Goal: Task Accomplishment & Management: Manage account settings

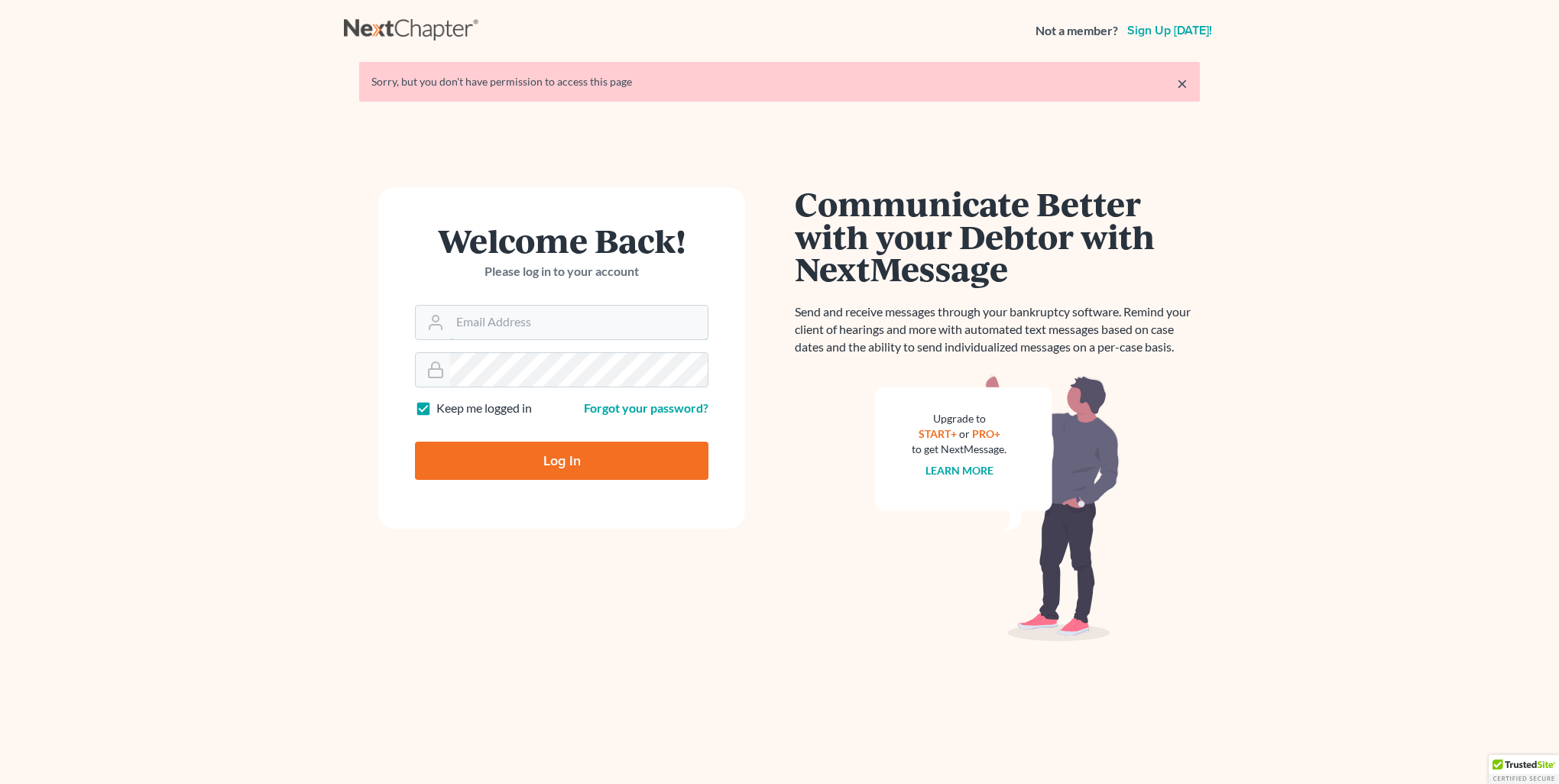
type input "[PERSON_NAME][EMAIL_ADDRESS][DOMAIN_NAME]"
drag, startPoint x: 632, startPoint y: 420, endPoint x: 637, endPoint y: 444, distance: 24.5
click at [632, 421] on form "Welcome Back! Please log in to your account Email Address kristi@littlelawoffic…" at bounding box center [561, 358] width 367 height 342
click at [637, 445] on input "Log In" at bounding box center [561, 460] width 294 height 38
type input "Thinking..."
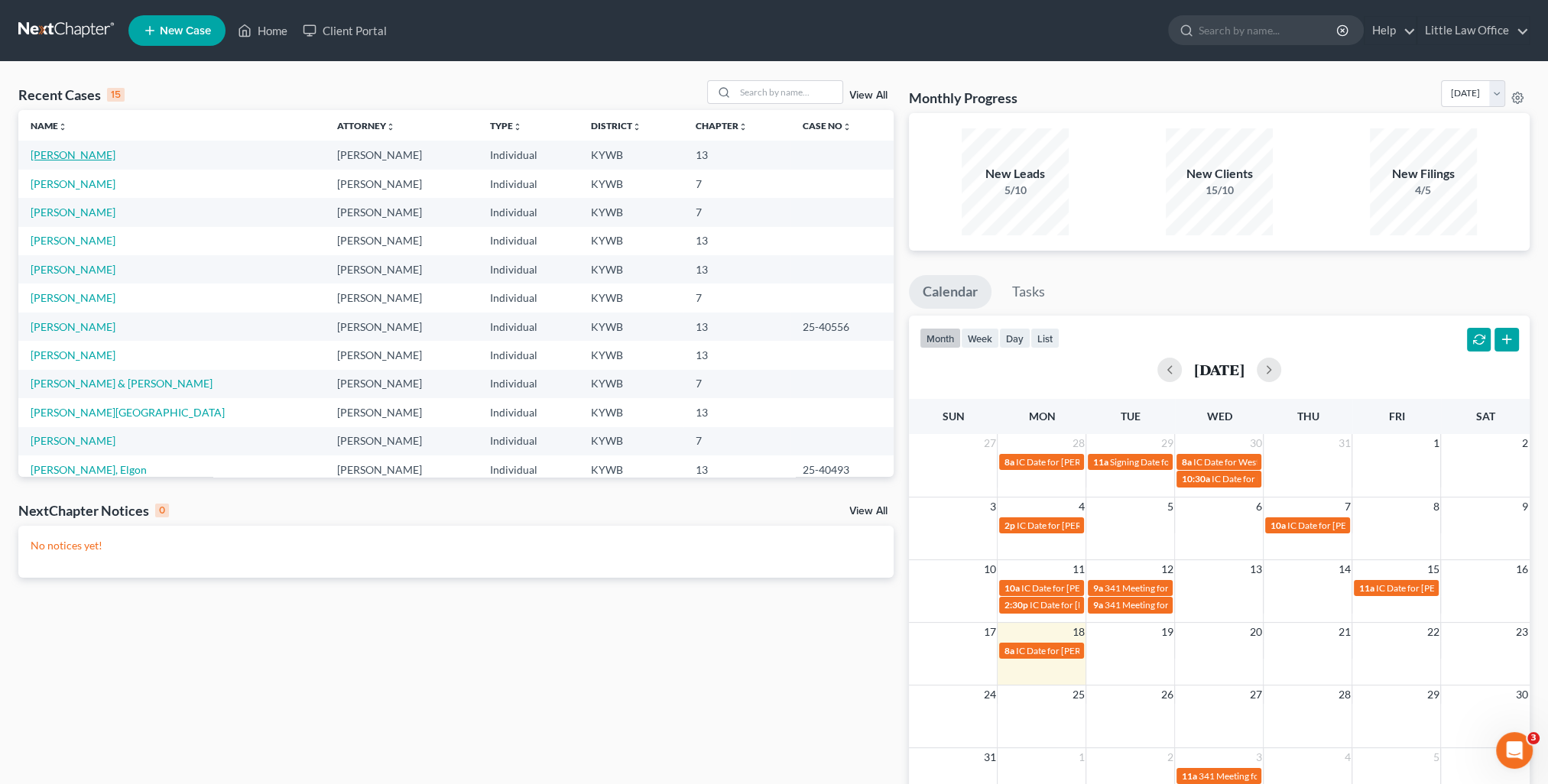
click at [48, 157] on link "[PERSON_NAME]" at bounding box center [72, 154] width 85 height 13
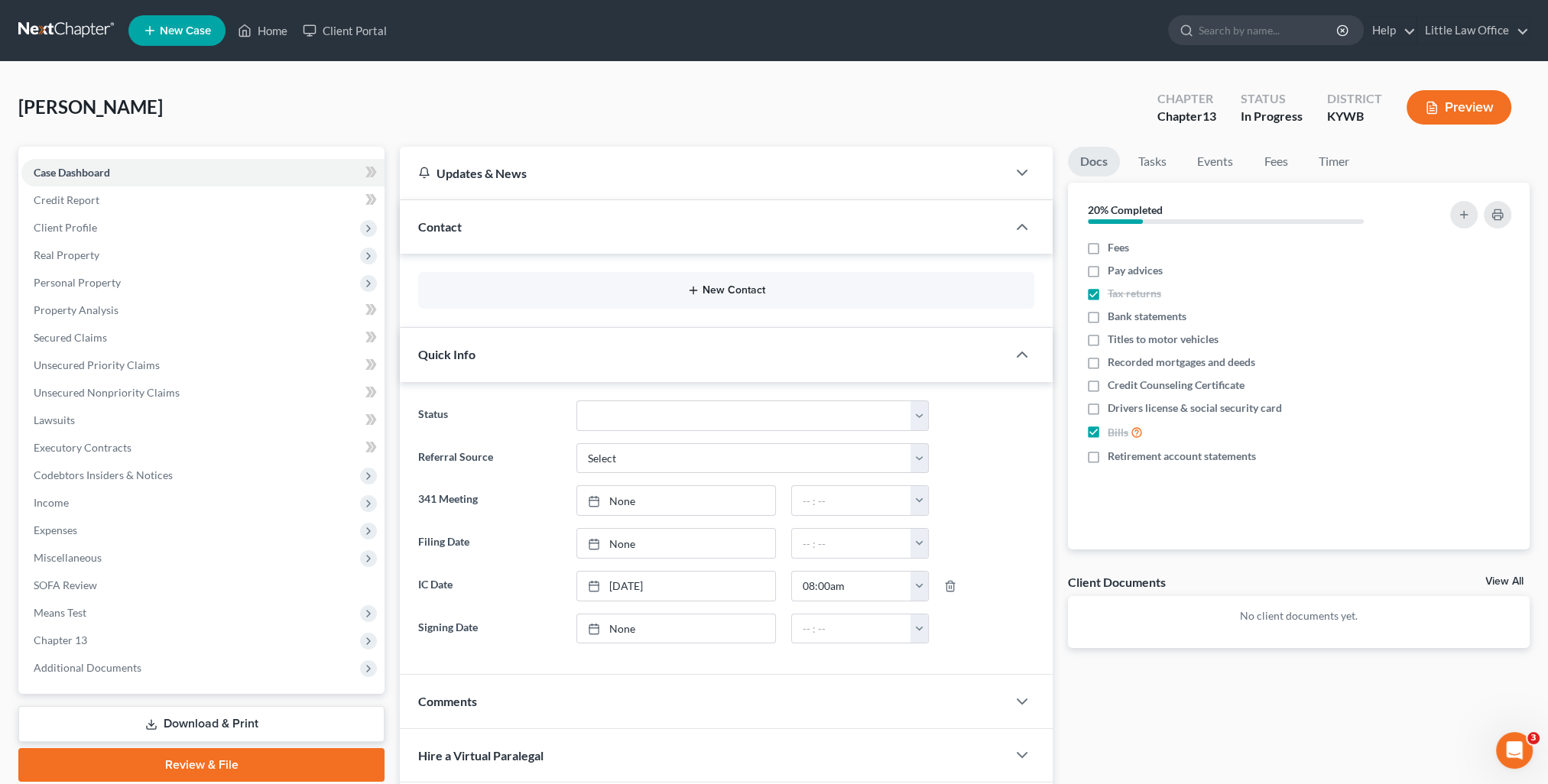
click at [710, 285] on button "New Contact" at bounding box center [725, 291] width 592 height 12
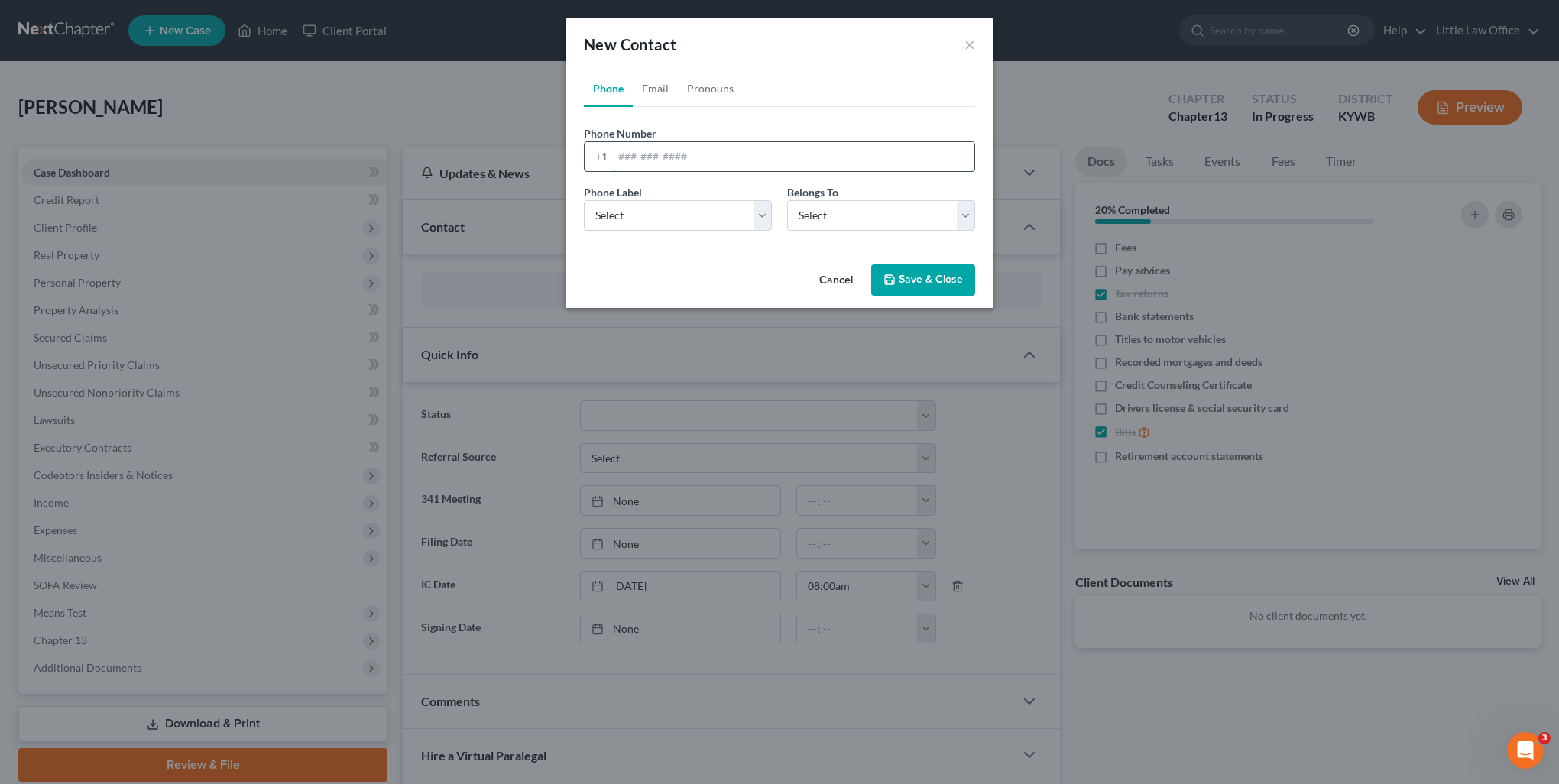
click at [649, 152] on input "tel" at bounding box center [793, 156] width 361 height 29
type input "2703637888"
click at [637, 210] on select "Select Mobile Home Work Other" at bounding box center [677, 215] width 188 height 30
select select "0"
click at [584, 200] on select "Select Mobile Home Work Other" at bounding box center [677, 215] width 188 height 30
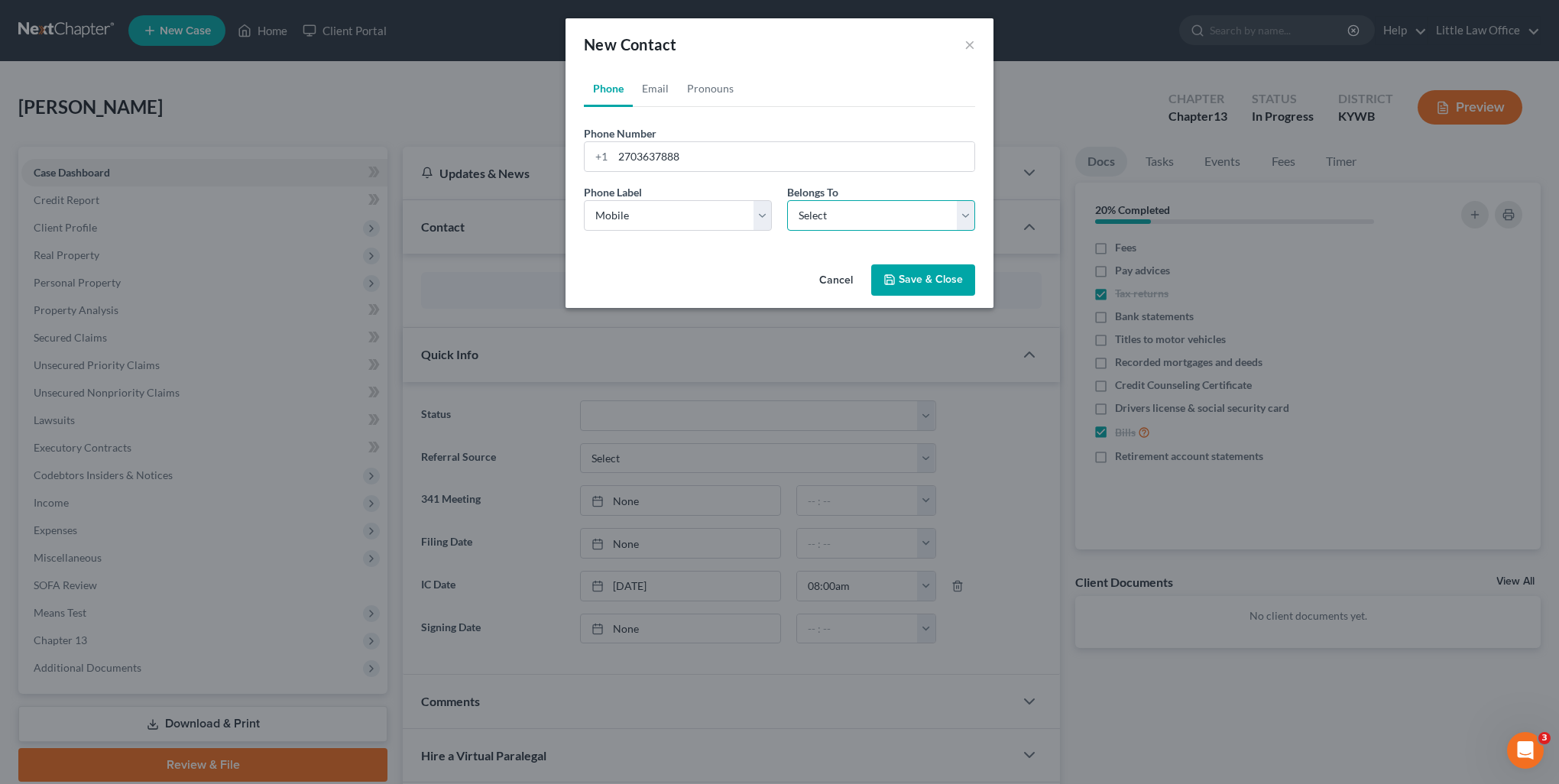
click at [820, 210] on select "Select Client Other" at bounding box center [881, 215] width 188 height 30
select select "0"
click at [787, 200] on select "Select Client Other" at bounding box center [881, 215] width 188 height 30
select select "0"
click at [664, 84] on link "Email" at bounding box center [655, 88] width 46 height 37
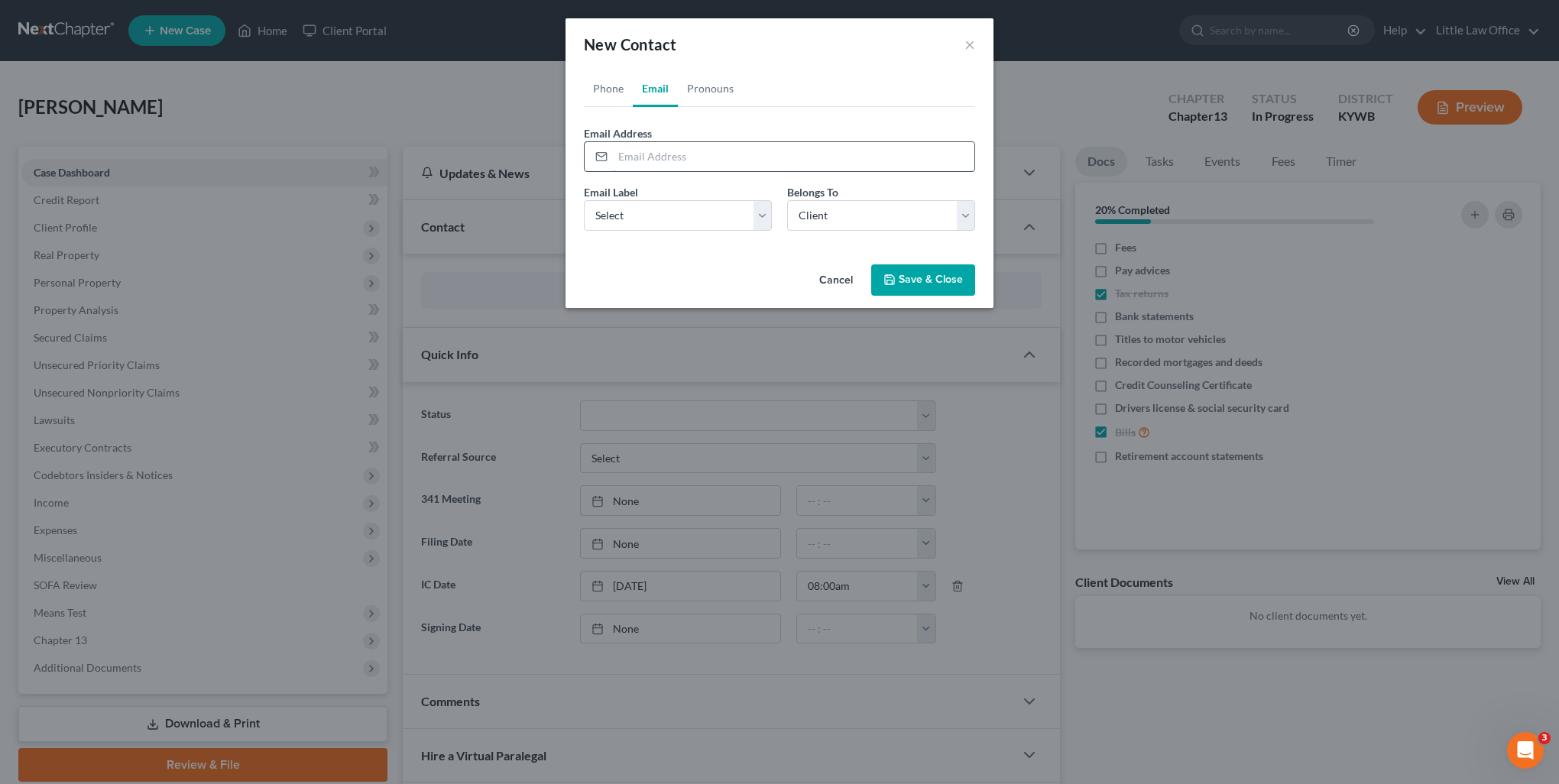
click at [669, 159] on input "email" at bounding box center [793, 156] width 361 height 29
type input "[PERSON_NAME][EMAIL_ADDRESS][DOMAIN_NAME]"
select select "0"
click at [949, 282] on button "Save & Close" at bounding box center [924, 280] width 104 height 32
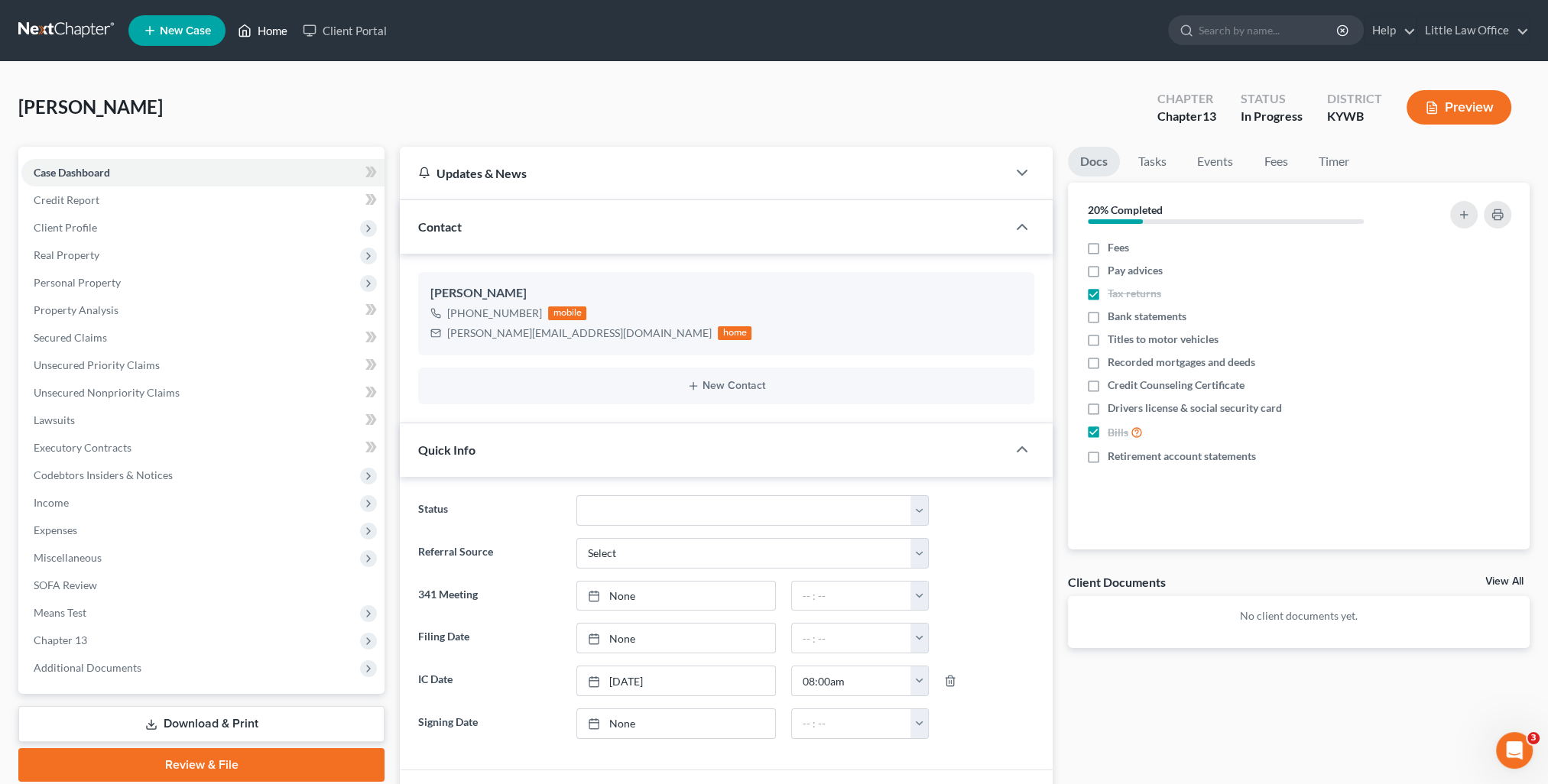
click at [270, 29] on link "Home" at bounding box center [262, 30] width 65 height 28
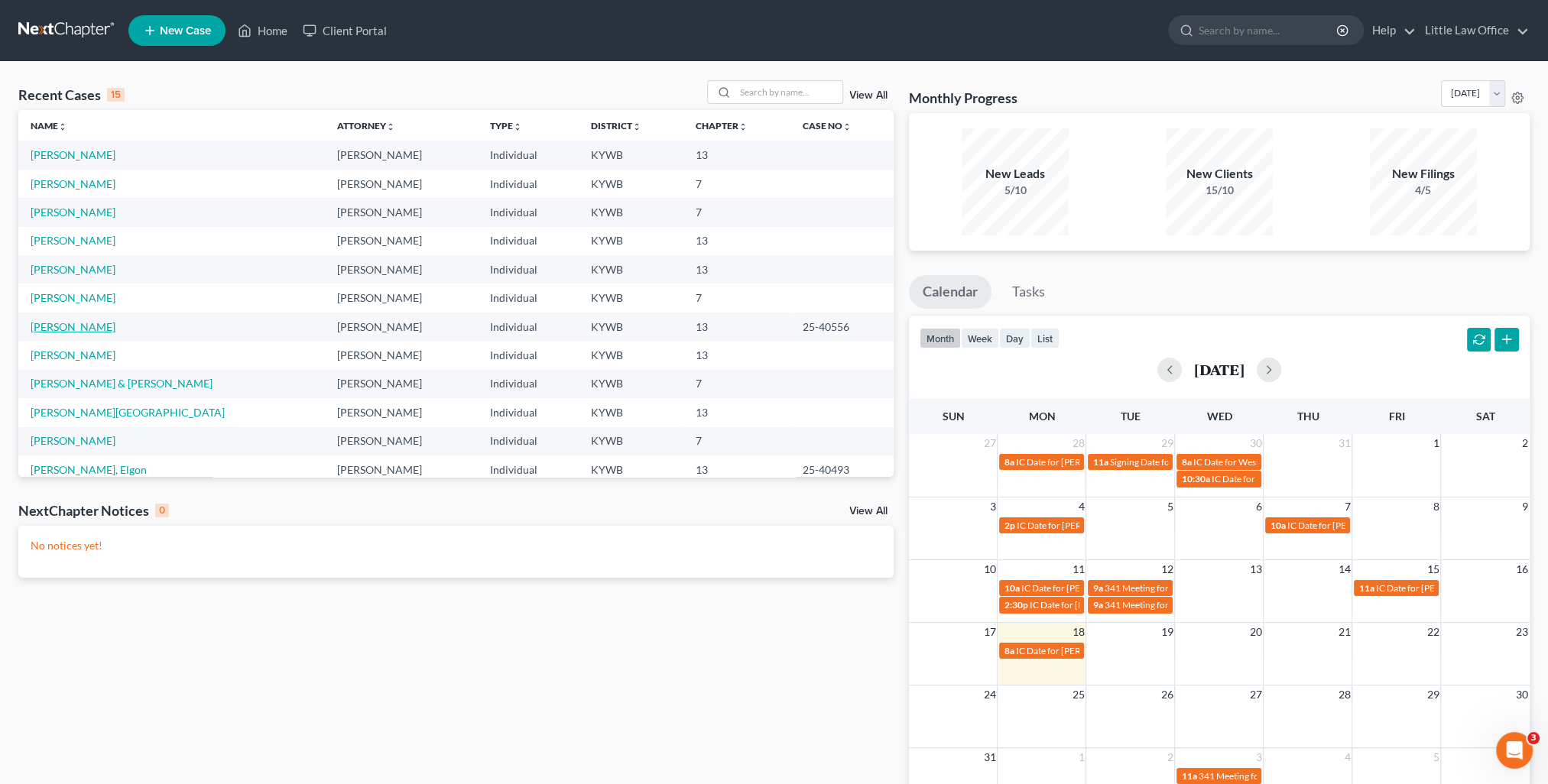
click at [77, 324] on link "[PERSON_NAME]" at bounding box center [72, 326] width 85 height 13
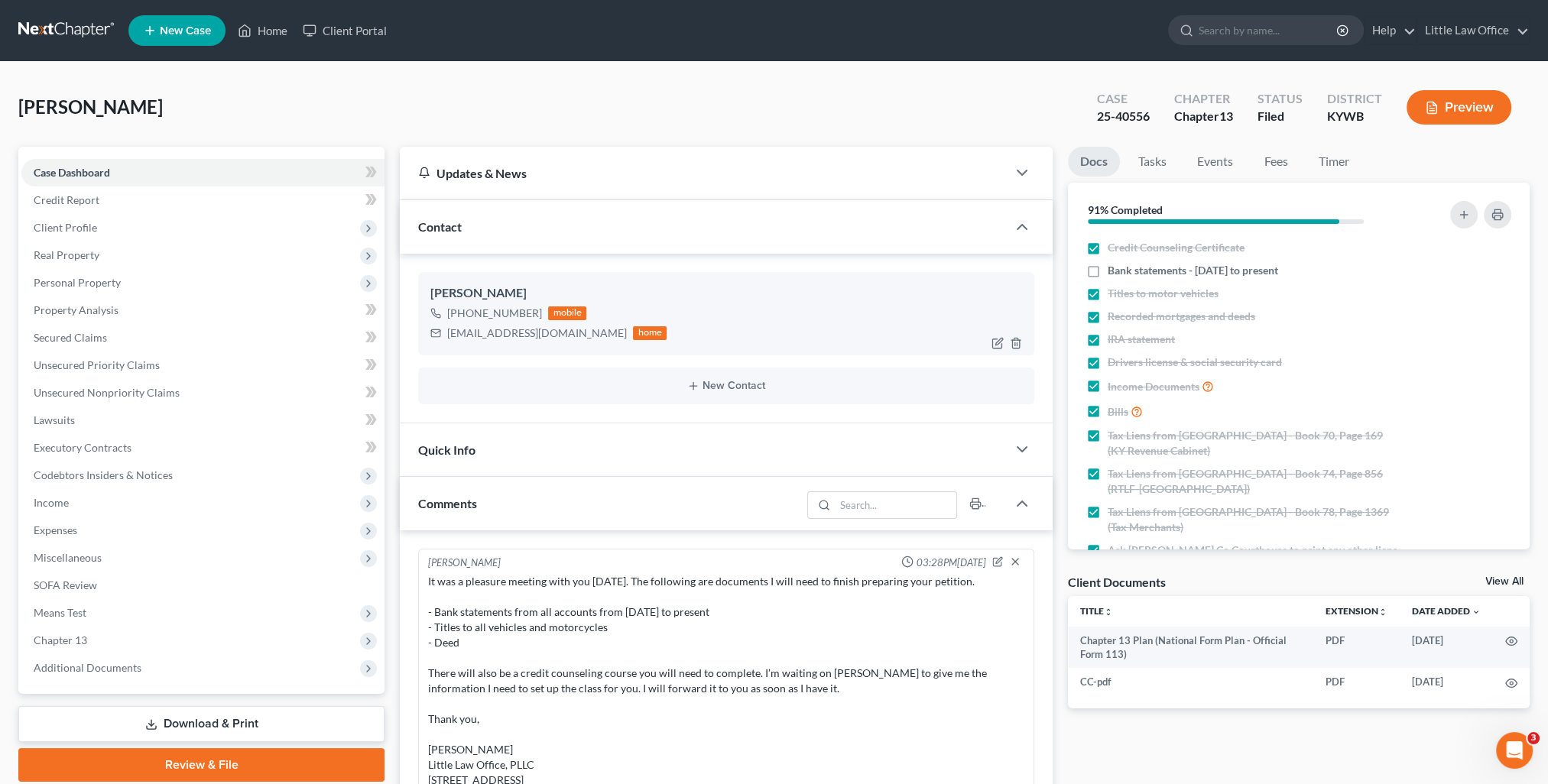
scroll to position [1962, 0]
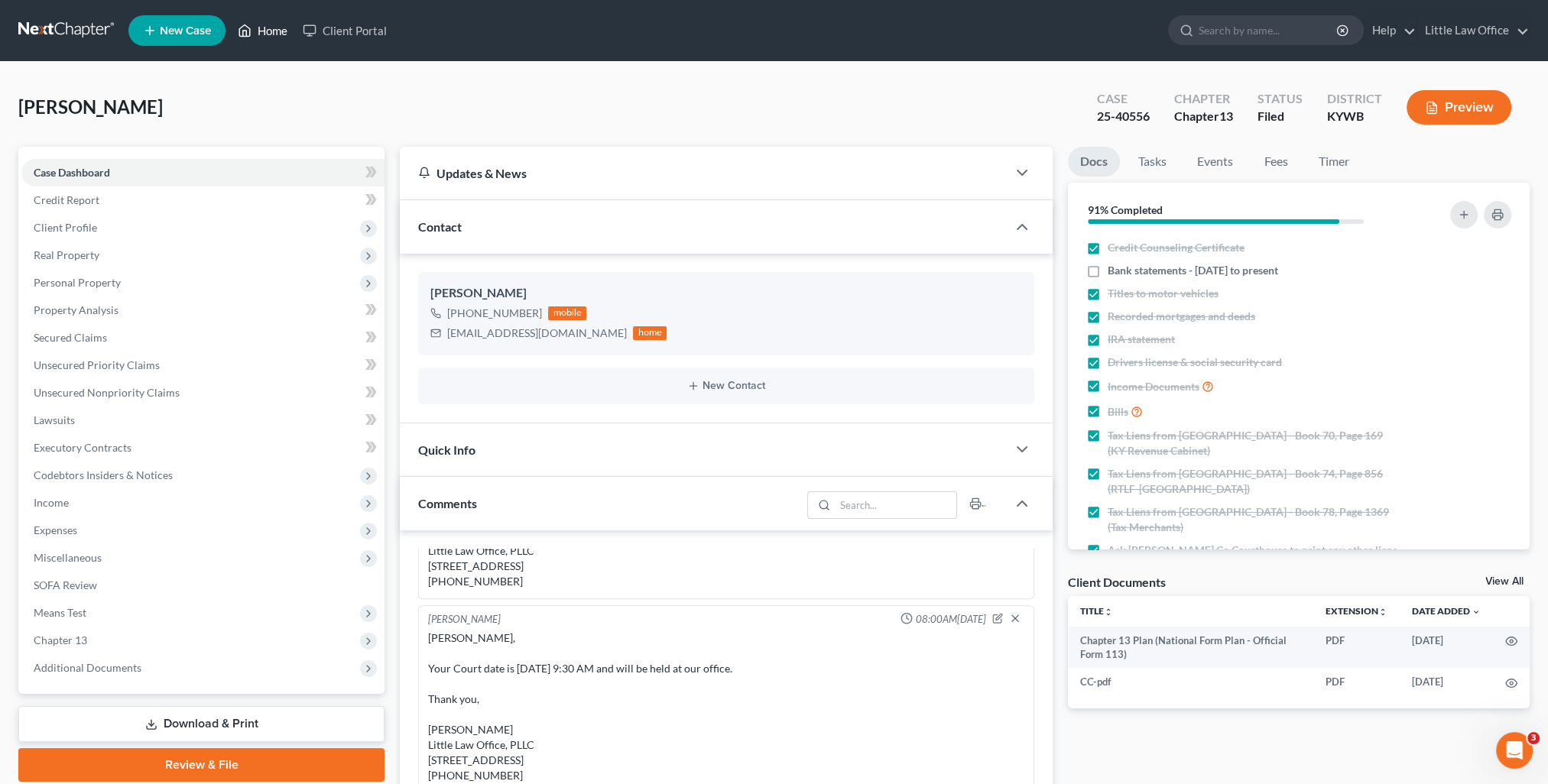
click at [272, 32] on link "Home" at bounding box center [262, 30] width 65 height 28
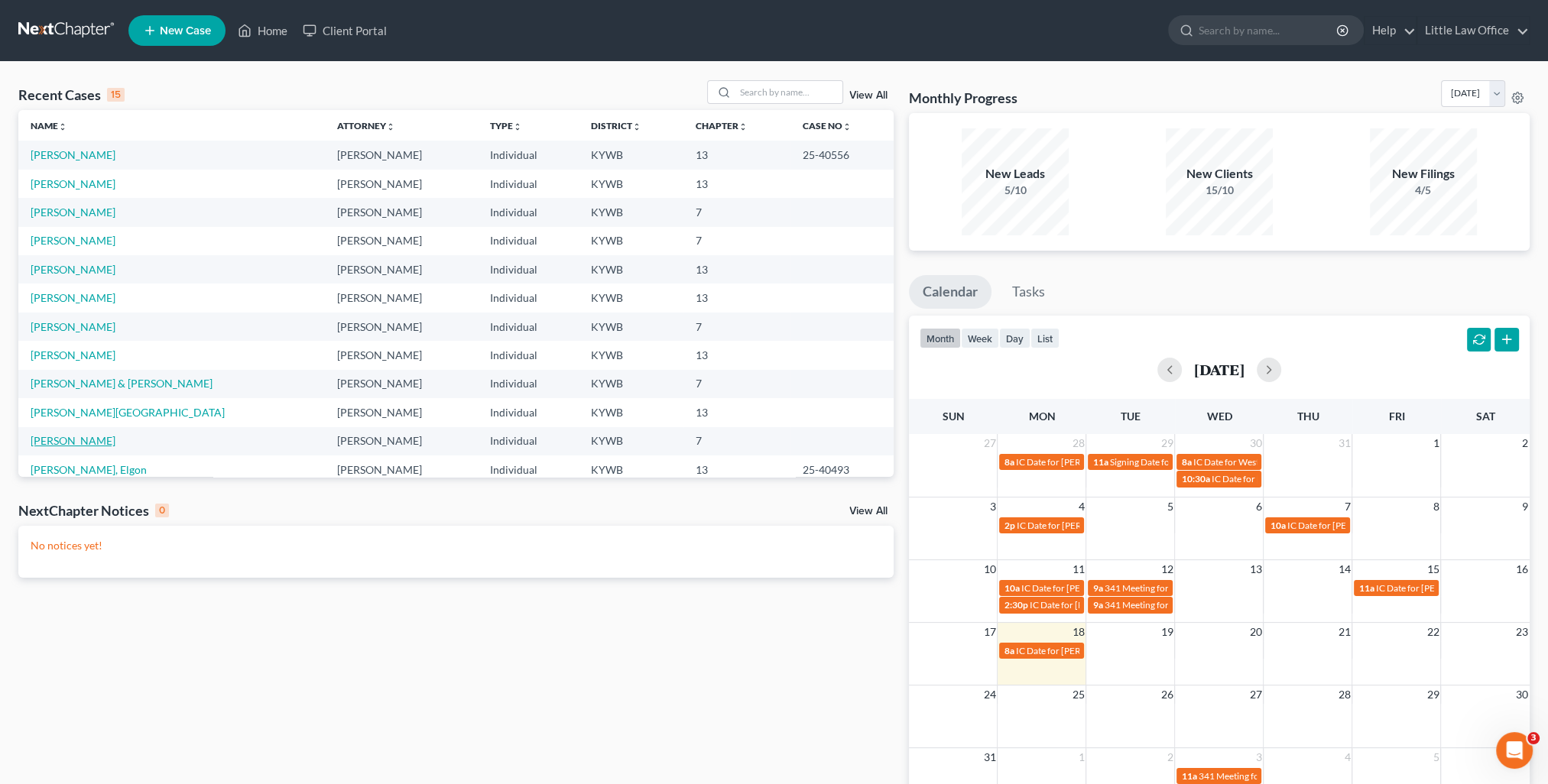
click at [94, 436] on link "[PERSON_NAME]" at bounding box center [72, 441] width 85 height 13
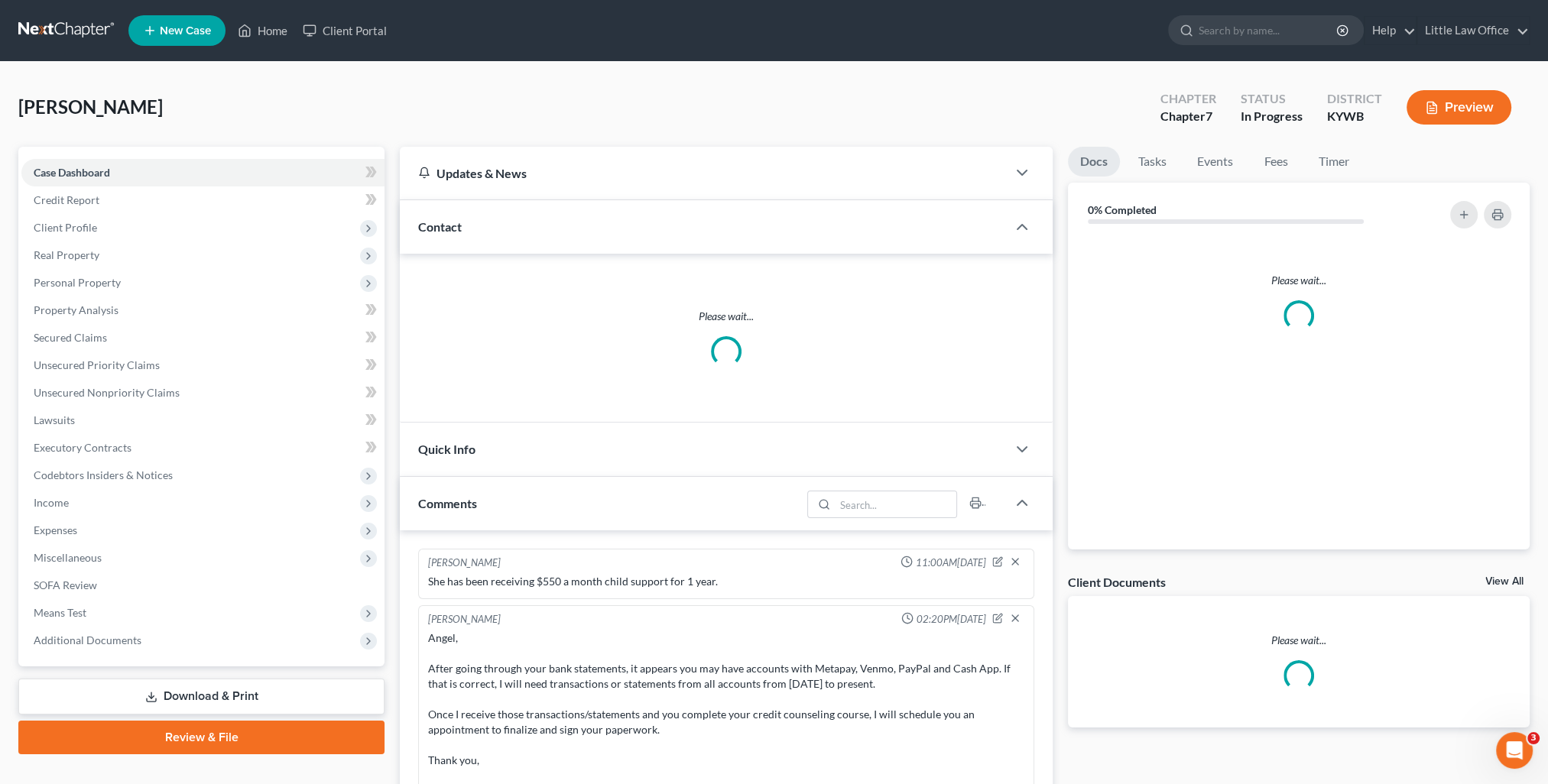
scroll to position [76, 0]
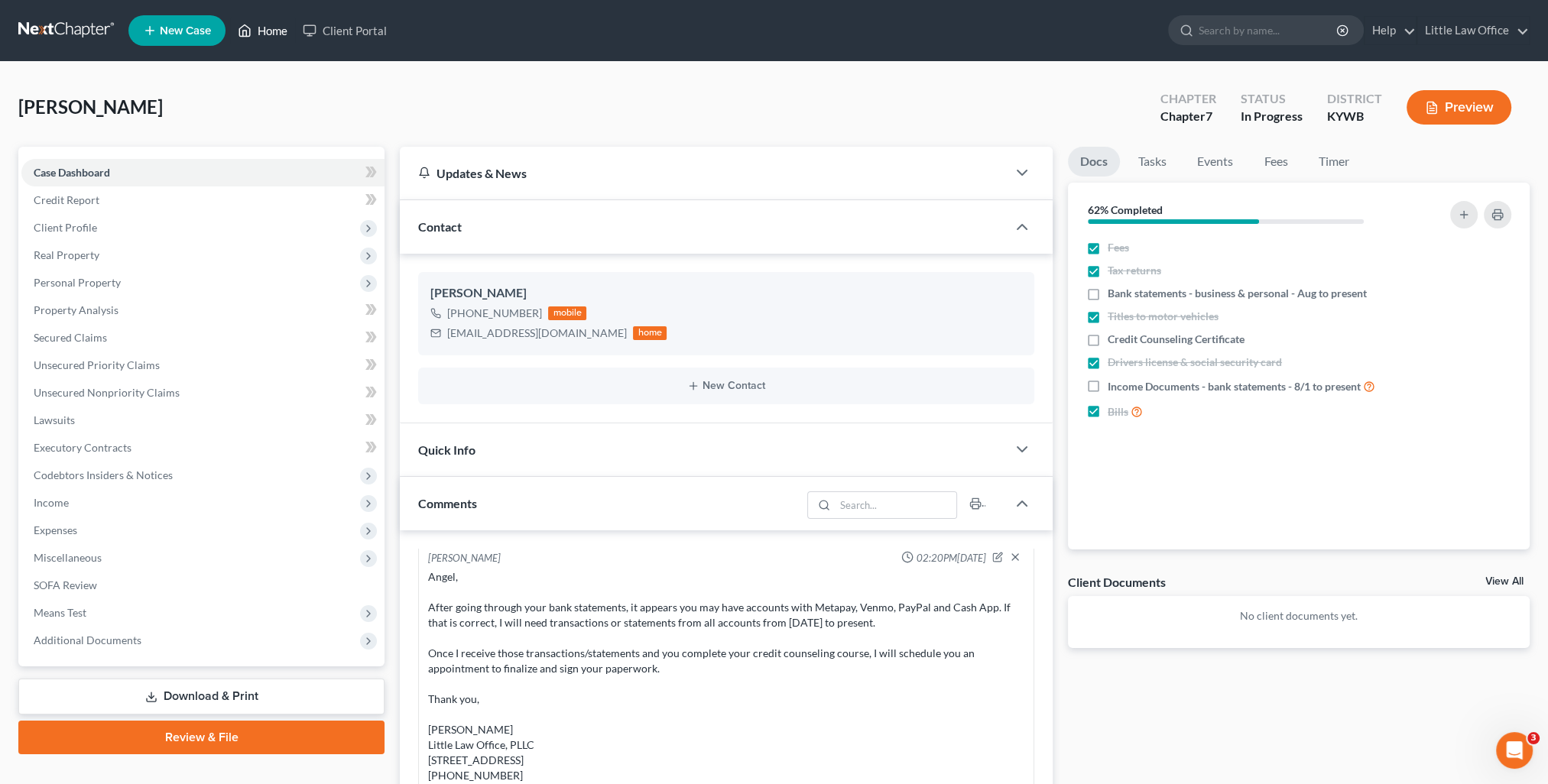
click at [269, 36] on link "Home" at bounding box center [262, 30] width 65 height 28
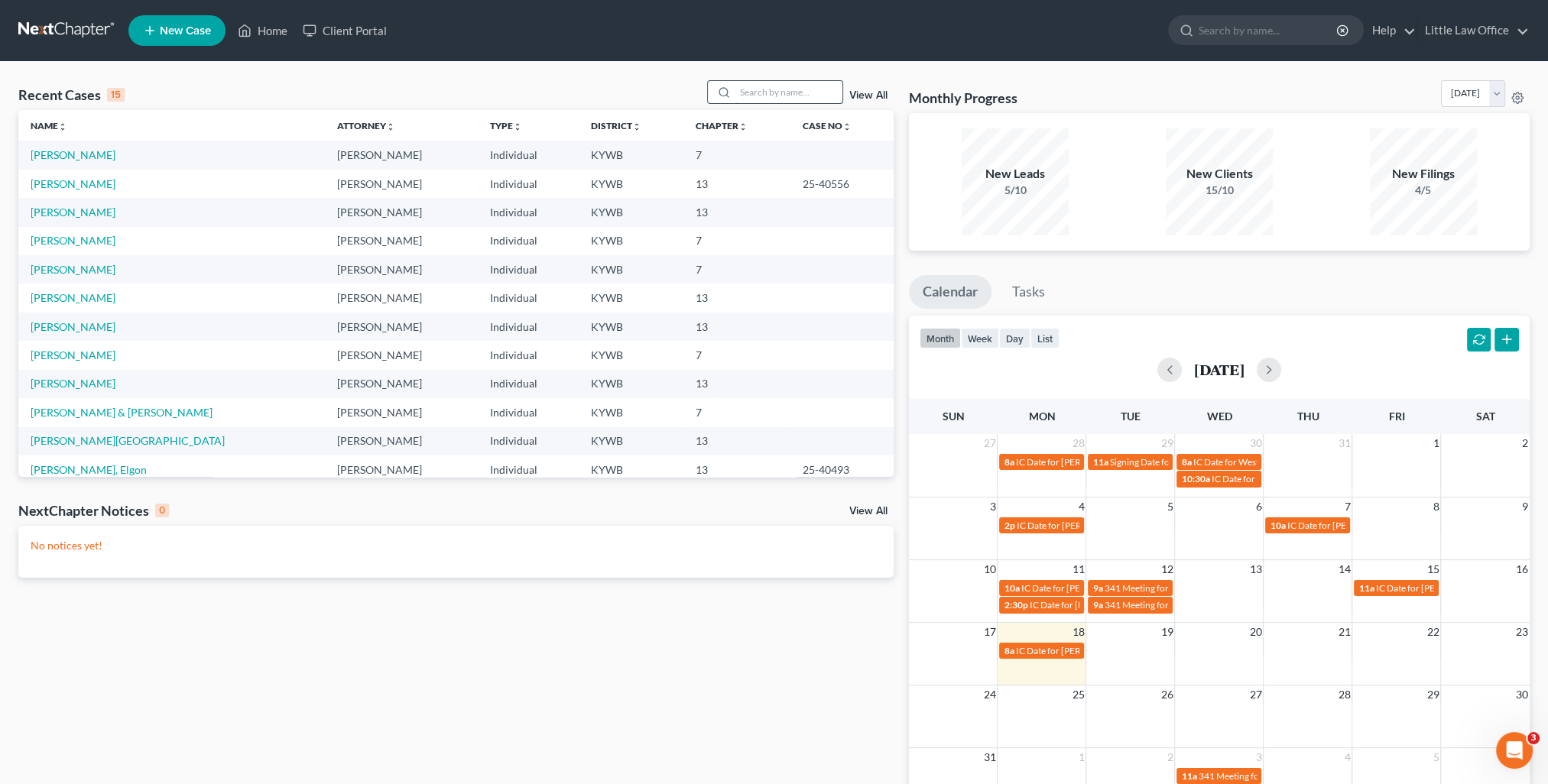
click at [798, 94] on input "search" at bounding box center [789, 92] width 107 height 22
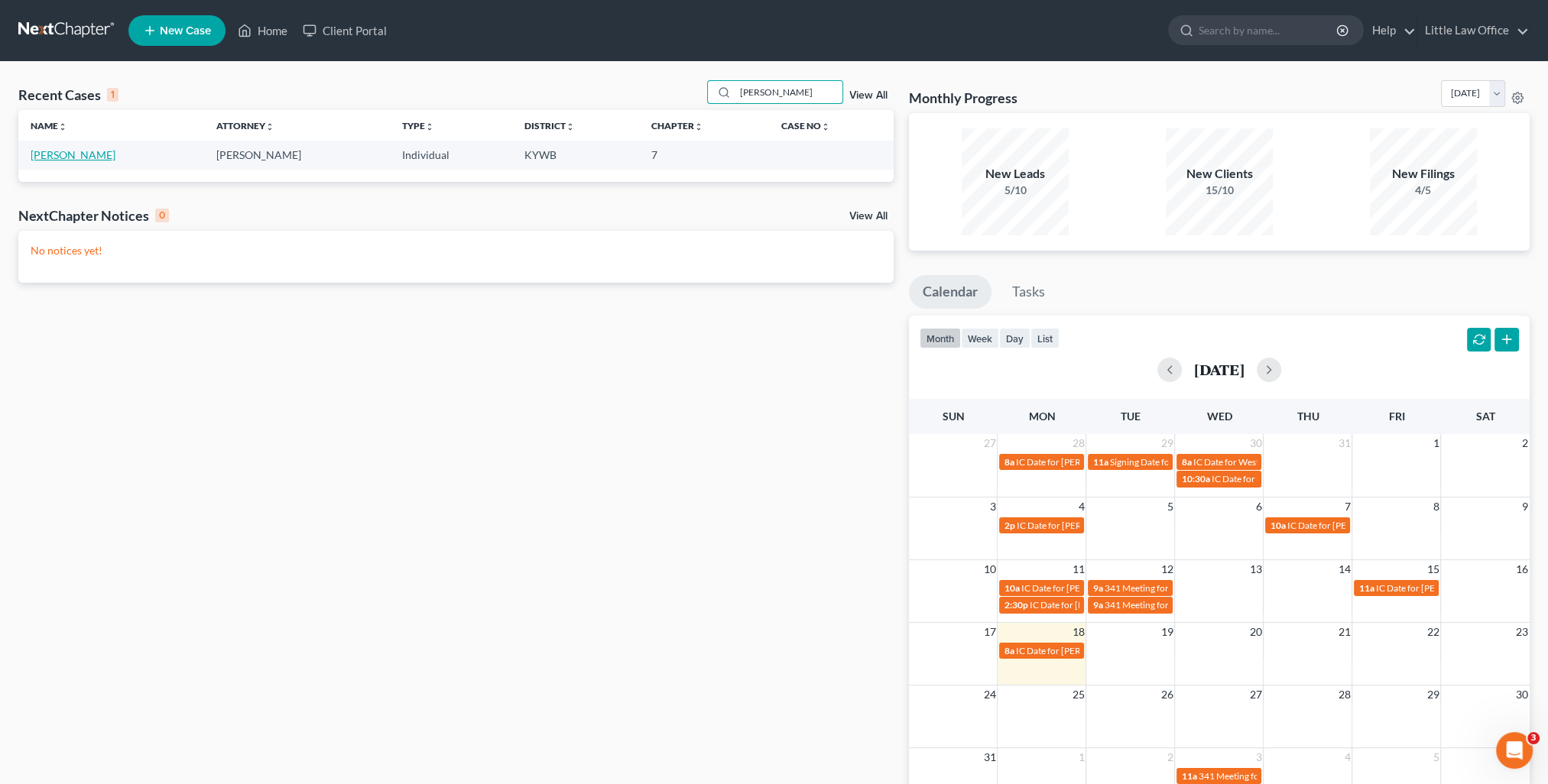
type input "[PERSON_NAME]"
click at [101, 160] on link "[PERSON_NAME]" at bounding box center [72, 154] width 85 height 13
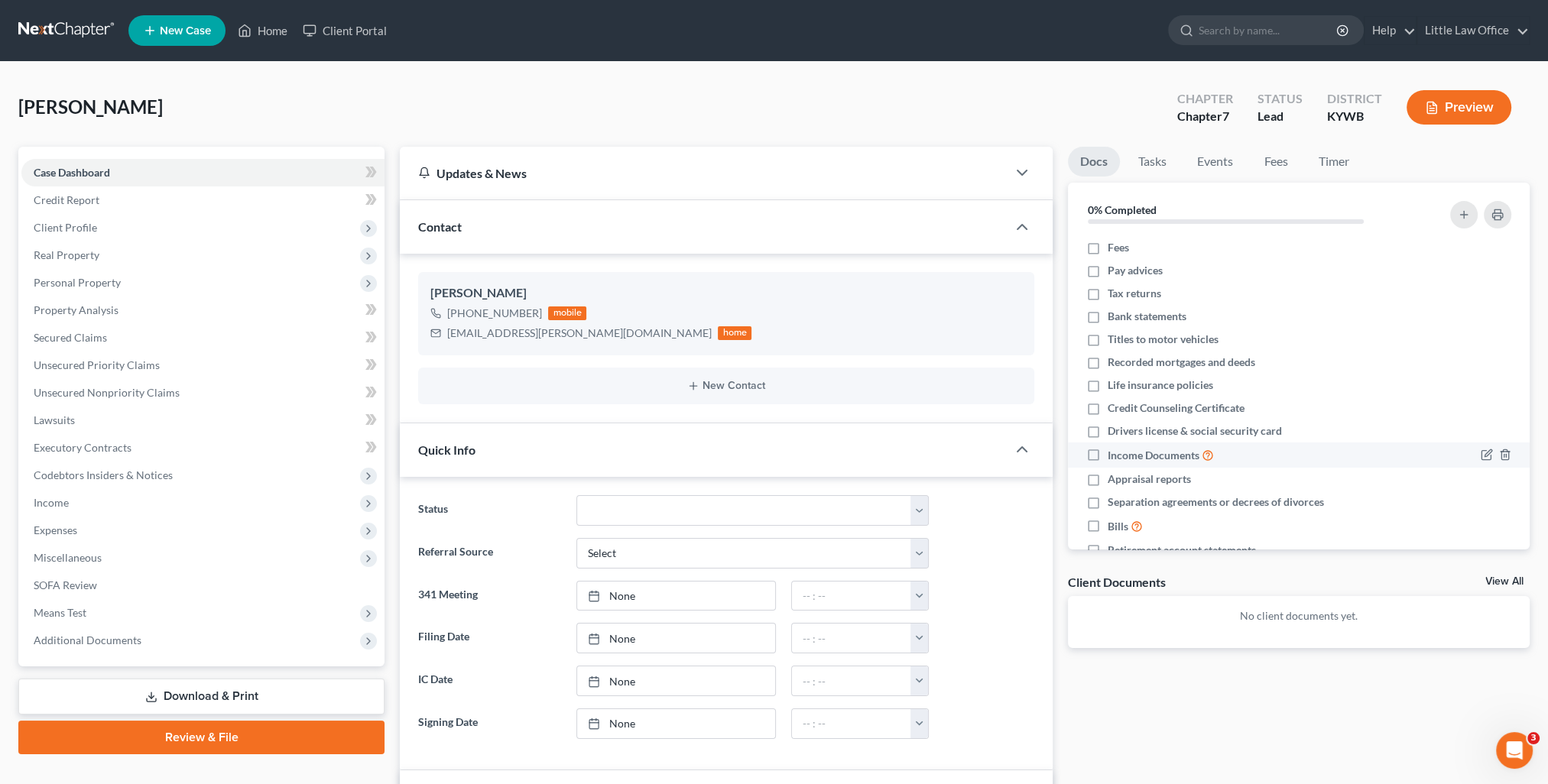
scroll to position [243, 0]
